Goal: Task Accomplishment & Management: Complete application form

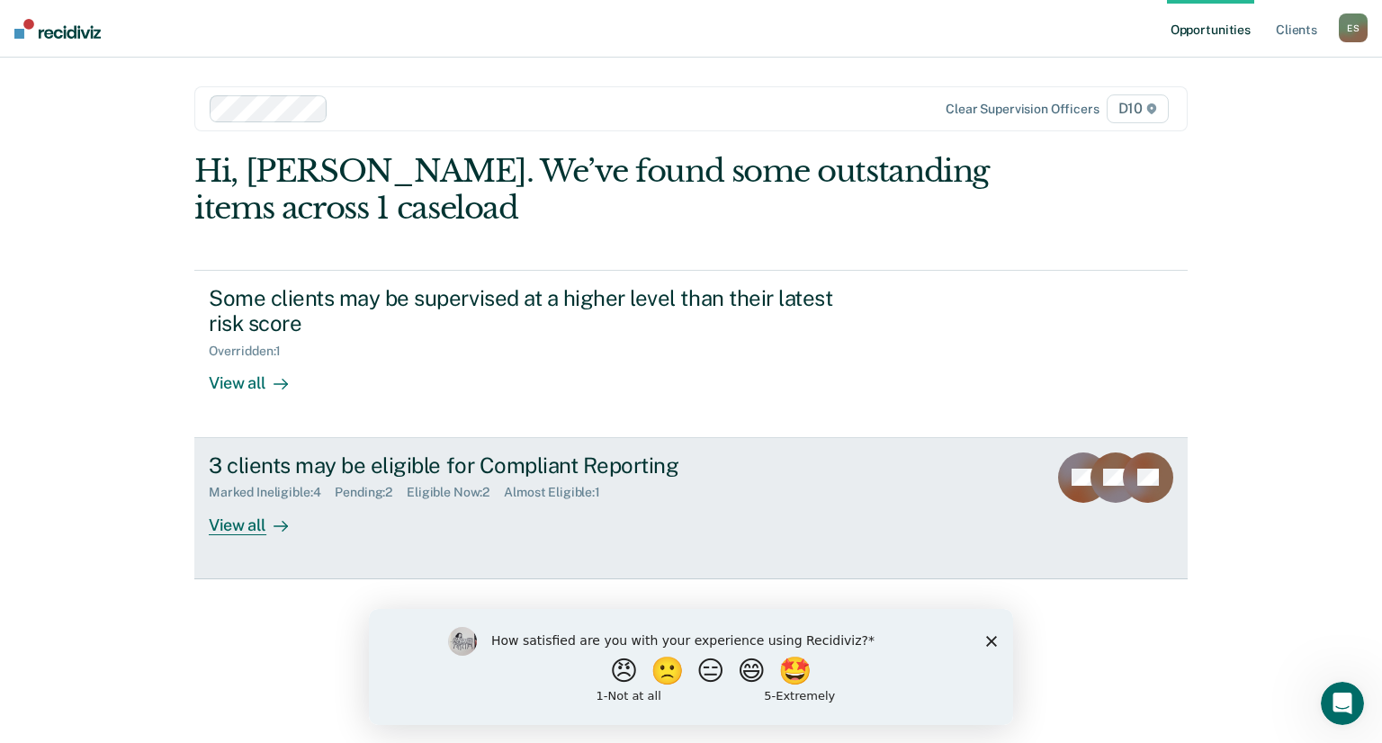
click at [757, 500] on div "3 clients may be eligible for Compliant Reporting Marked Ineligible : 4 Pending…" at bounding box center [546, 494] width 675 height 83
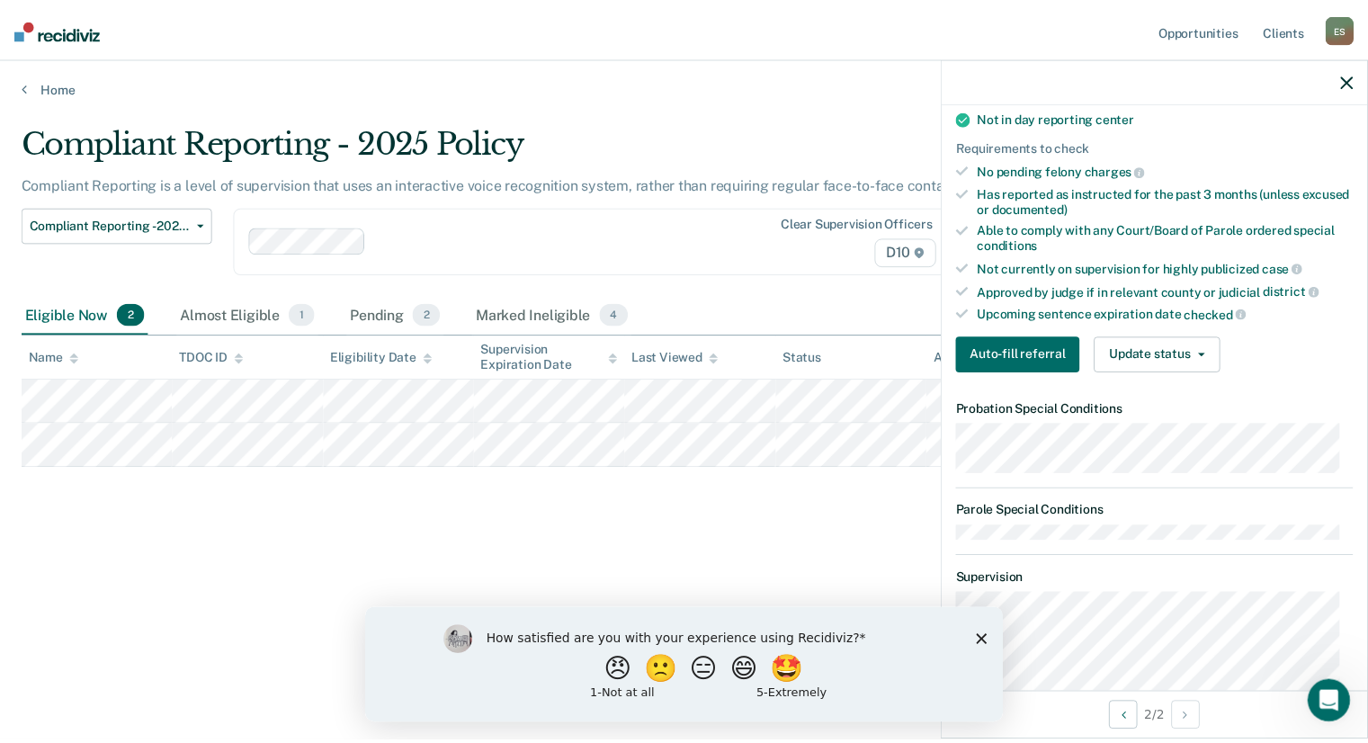
scroll to position [360, 0]
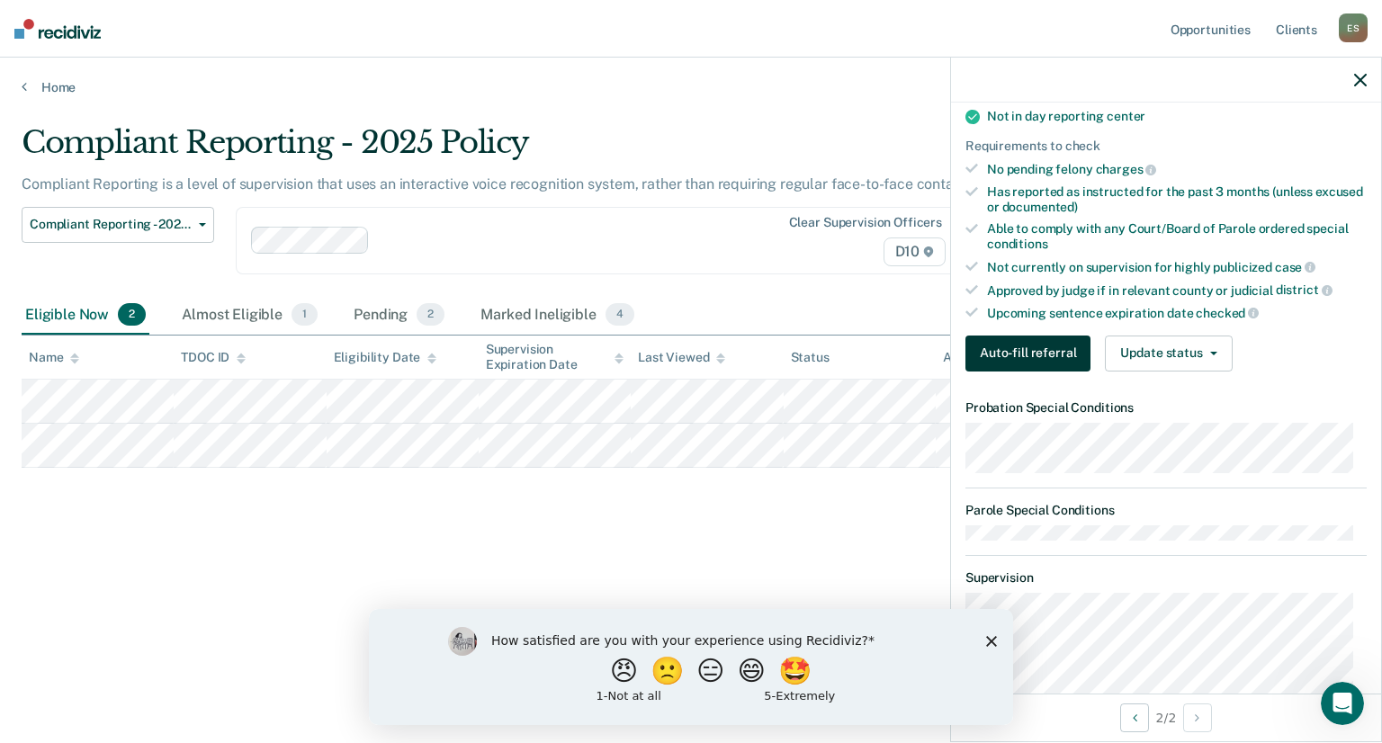
click at [1011, 340] on button "Auto-fill referral" at bounding box center [1027, 354] width 125 height 36
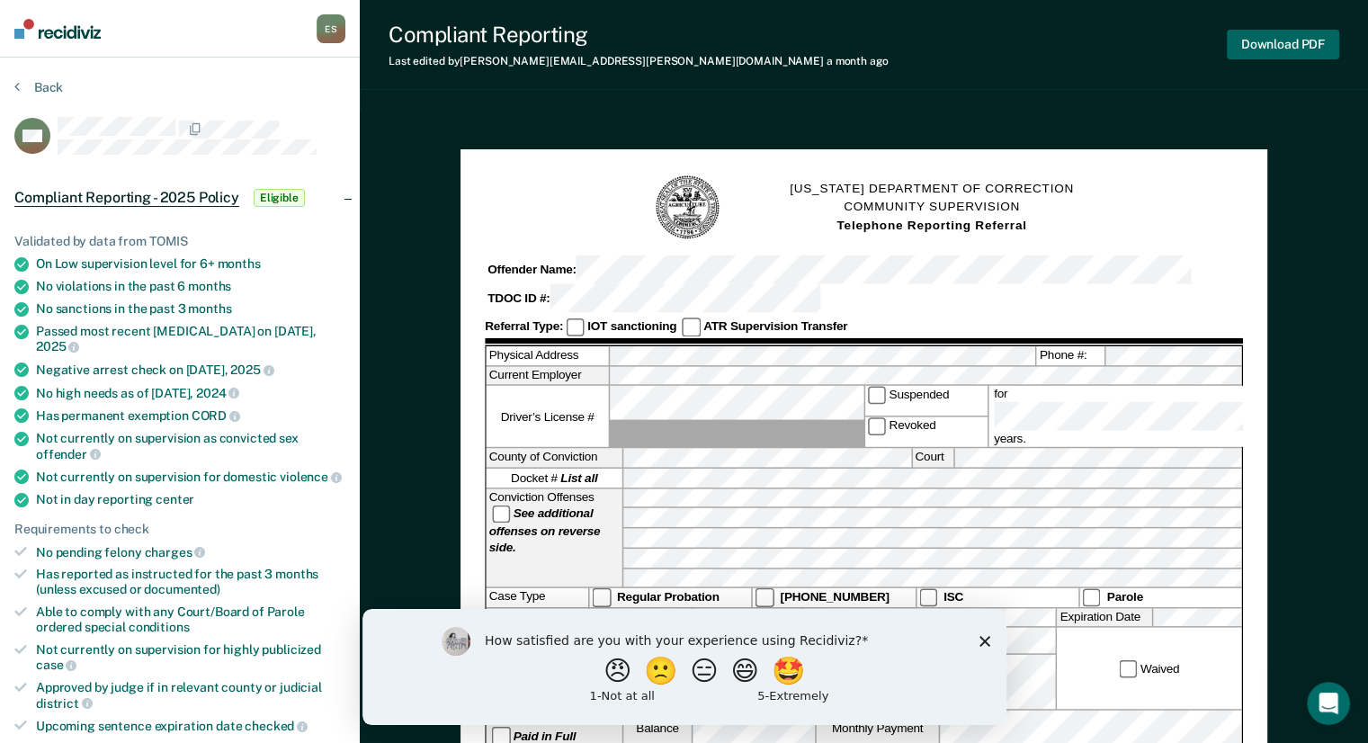
click at [1264, 45] on button "Download PDF" at bounding box center [1283, 45] width 112 height 30
